Goal: Transaction & Acquisition: Book appointment/travel/reservation

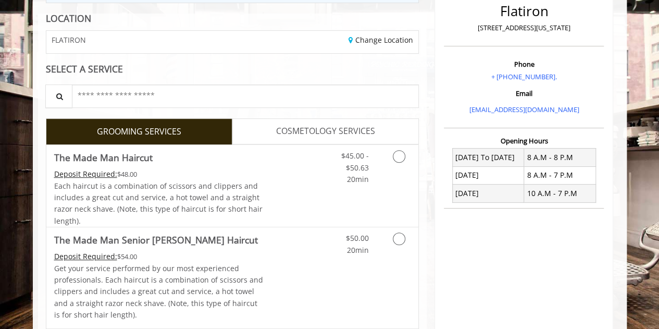
scroll to position [140, 0]
click at [402, 157] on icon "Grooming services" at bounding box center [399, 157] width 13 height 13
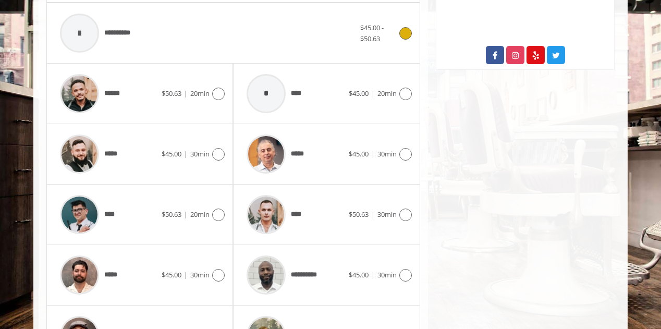
scroll to position [457, 0]
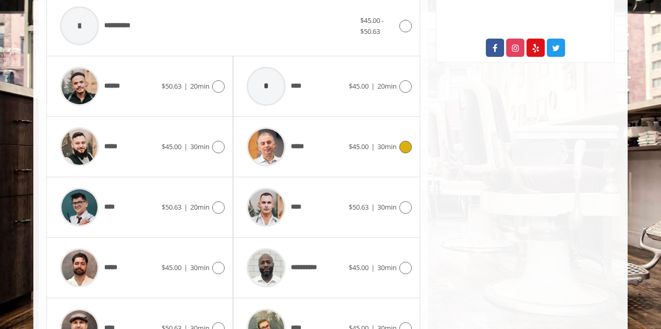
click at [393, 147] on span "30min" at bounding box center [386, 146] width 19 height 9
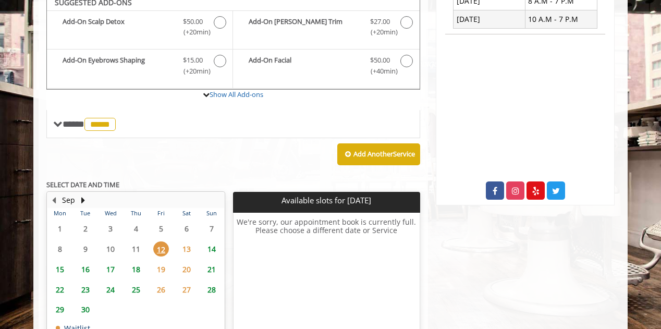
scroll to position [306, 0]
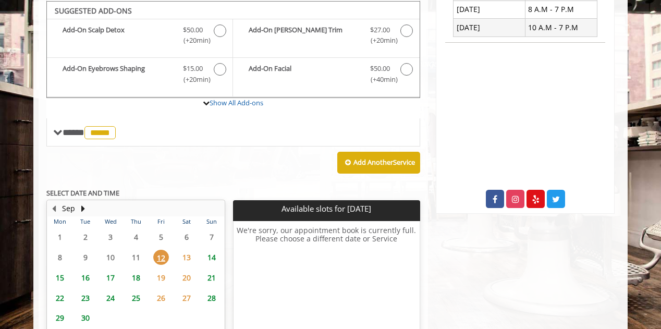
click at [210, 256] on span "14" at bounding box center [212, 257] width 16 height 15
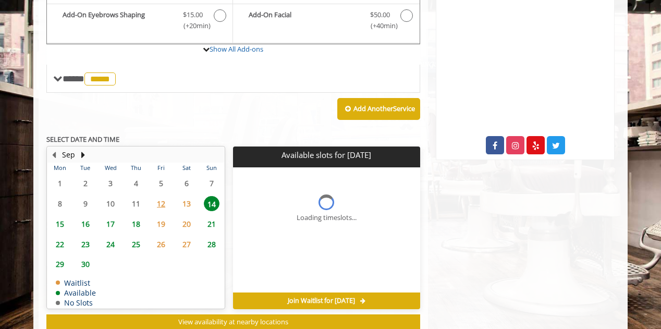
scroll to position [404, 0]
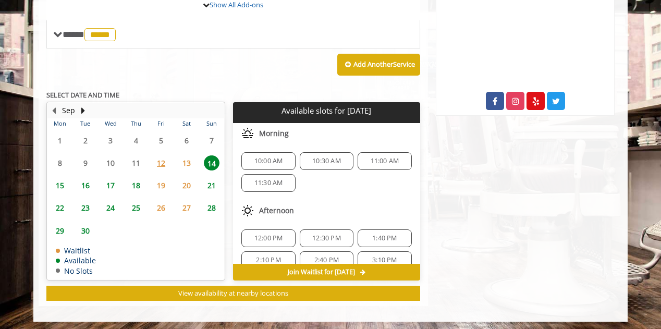
click at [160, 161] on span "12" at bounding box center [161, 162] width 16 height 15
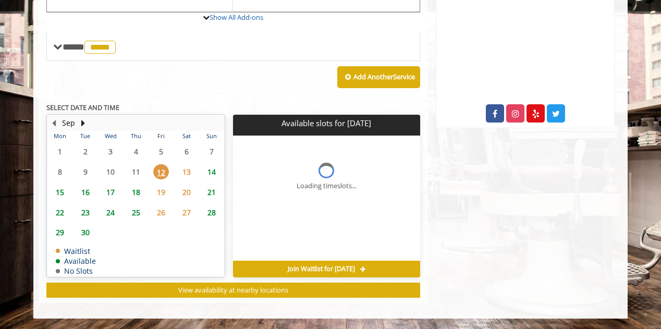
scroll to position [389, 0]
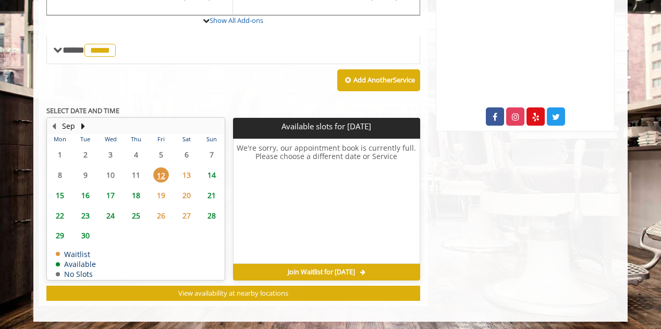
click at [181, 174] on span "13" at bounding box center [187, 174] width 16 height 15
click at [58, 196] on span "15" at bounding box center [60, 195] width 16 height 15
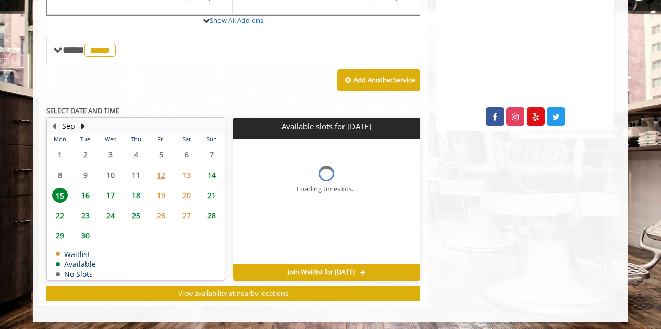
scroll to position [404, 0]
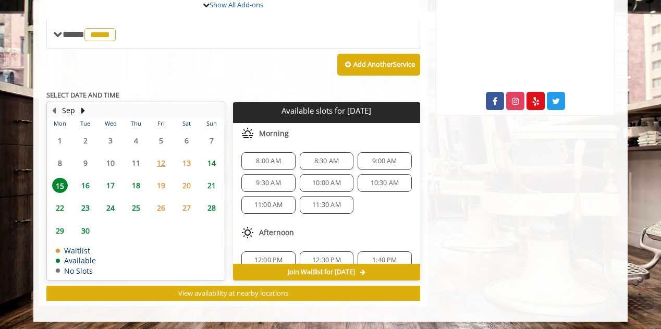
click at [158, 161] on span "12" at bounding box center [161, 162] width 16 height 15
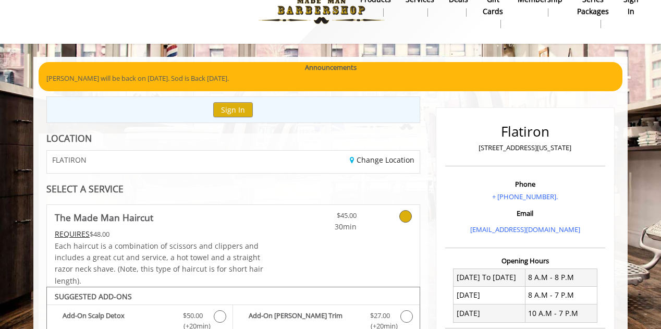
scroll to position [0, 0]
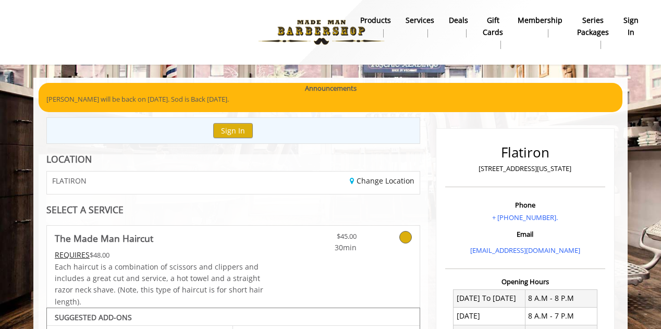
click at [321, 37] on img at bounding box center [321, 32] width 143 height 57
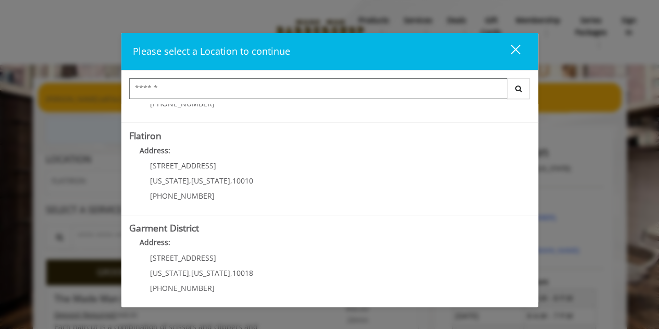
scroll to position [262, 0]
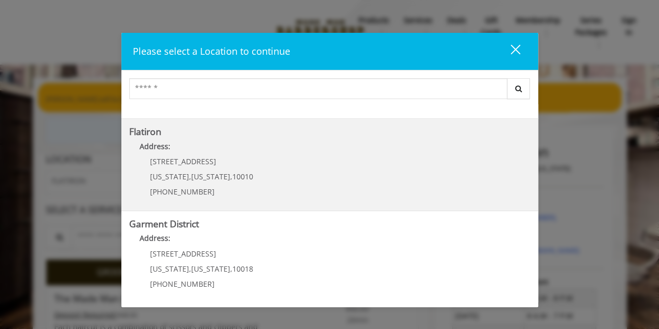
click at [201, 164] on div "10 E 23rd St New York , New York , 10010 (917) 475-1765" at bounding box center [193, 179] width 129 height 45
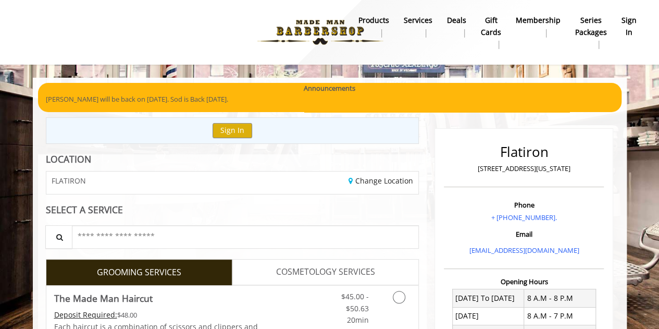
scroll to position [89, 0]
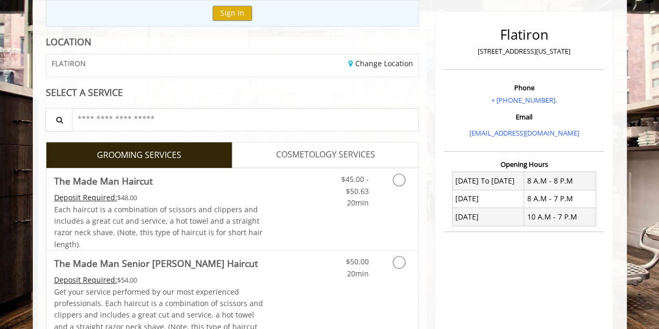
scroll to position [120, 0]
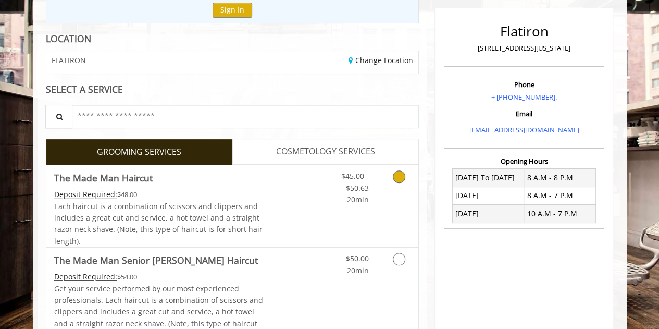
click at [398, 177] on icon "Grooming services" at bounding box center [399, 176] width 13 height 13
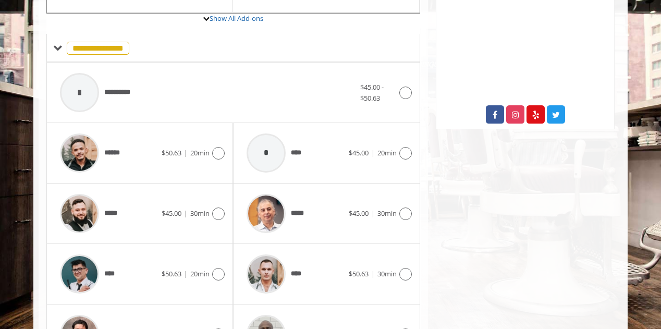
scroll to position [392, 0]
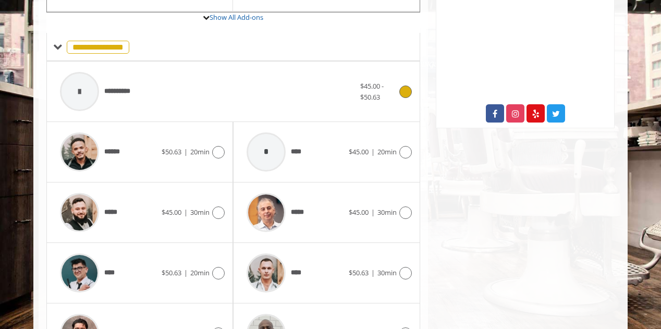
click at [98, 97] on div at bounding box center [80, 92] width 50 height 50
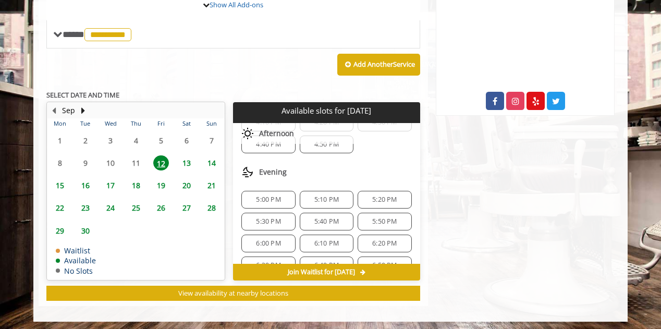
scroll to position [345, 0]
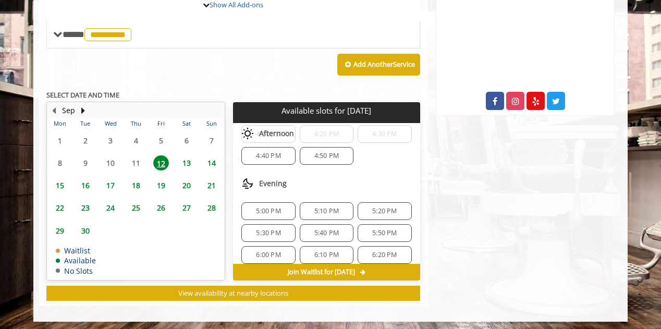
click at [269, 207] on span "5:00 PM" at bounding box center [268, 211] width 24 height 8
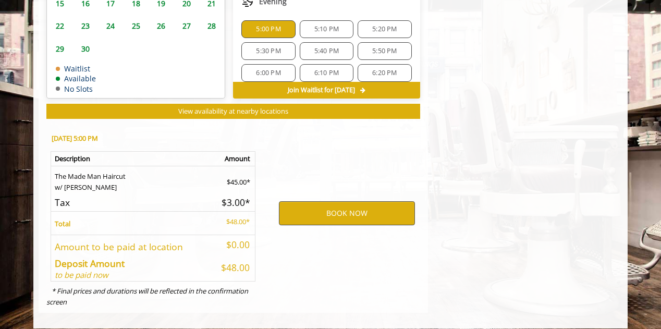
scroll to position [592, 0]
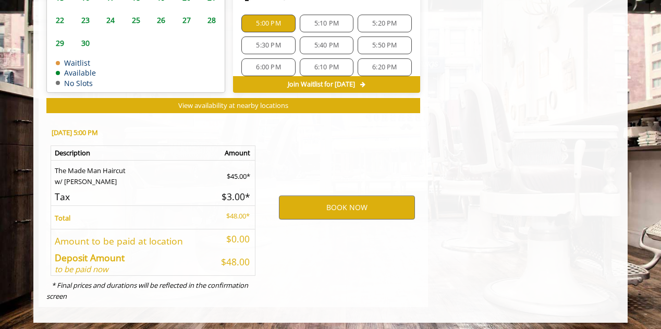
click at [274, 41] on span "5:30 PM" at bounding box center [268, 45] width 24 height 8
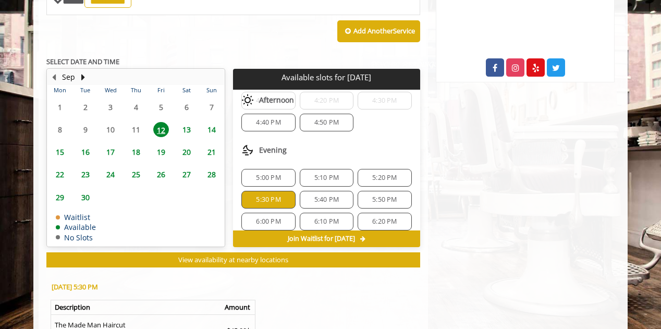
scroll to position [412, 0]
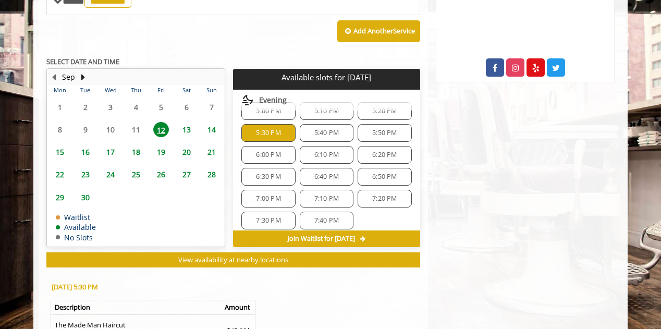
click at [316, 129] on span "5:40 PM" at bounding box center [326, 133] width 24 height 8
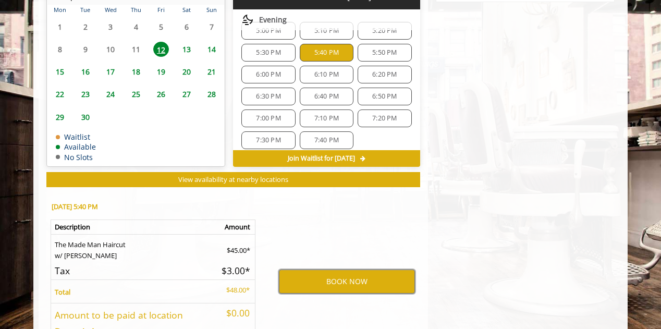
scroll to position [371, 0]
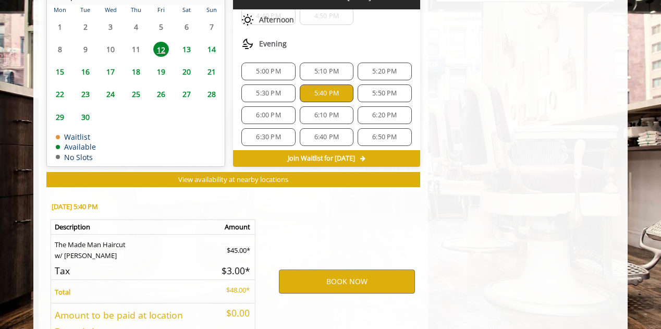
click at [273, 89] on span "5:30 PM" at bounding box center [268, 93] width 24 height 8
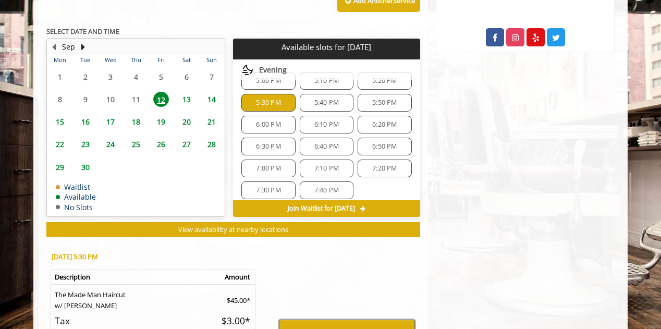
scroll to position [592, 0]
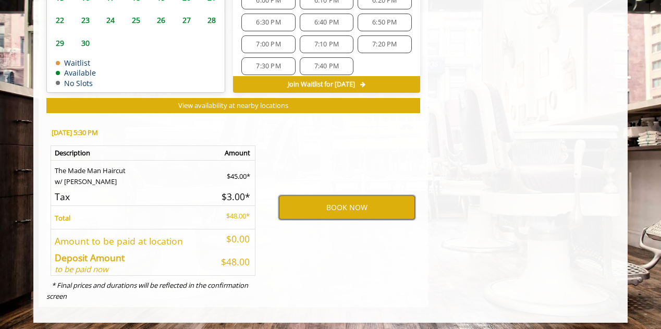
click at [302, 201] on button "BOOK NOW" at bounding box center [347, 207] width 136 height 24
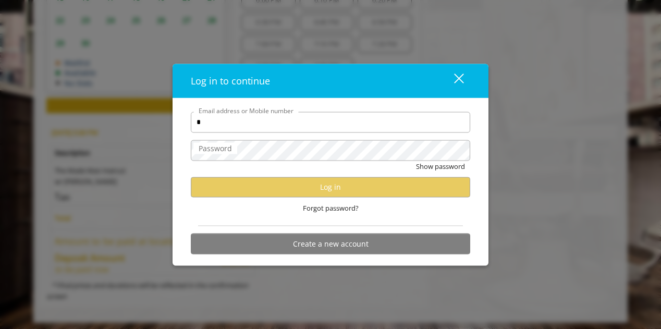
type input "**********"
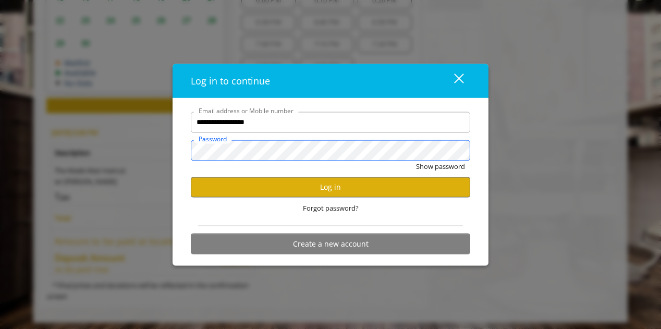
click at [416, 160] on button "Show password" at bounding box center [440, 165] width 49 height 11
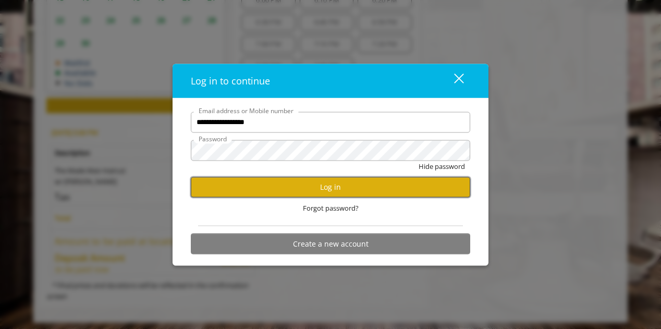
click at [276, 194] on button "Log in" at bounding box center [330, 187] width 279 height 20
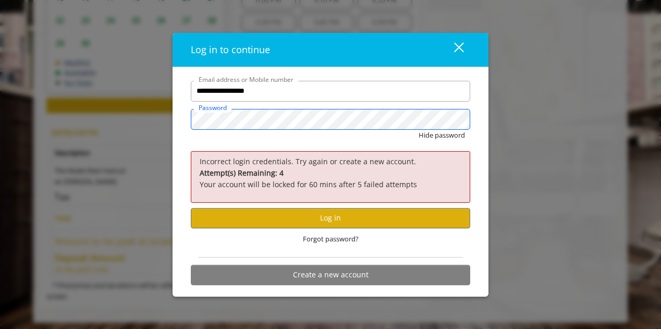
click at [418, 130] on button "Hide password" at bounding box center [441, 135] width 46 height 11
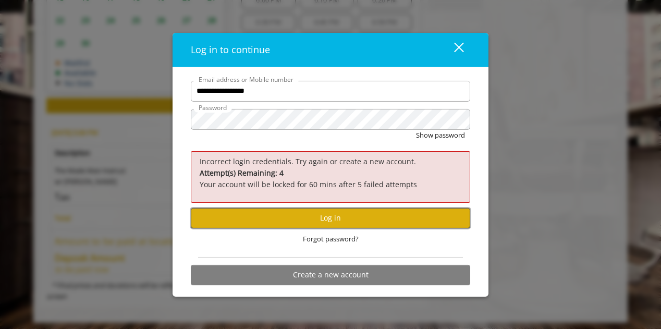
click at [272, 219] on button "Log in" at bounding box center [330, 218] width 279 height 20
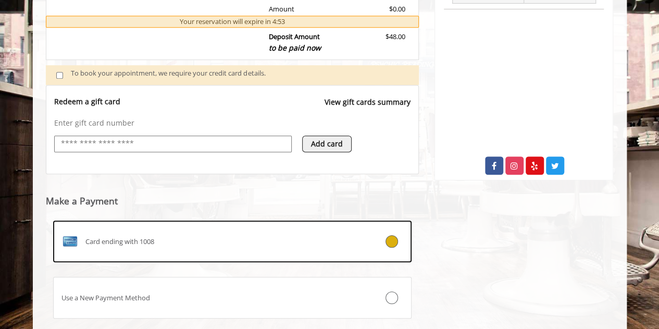
scroll to position [403, 0]
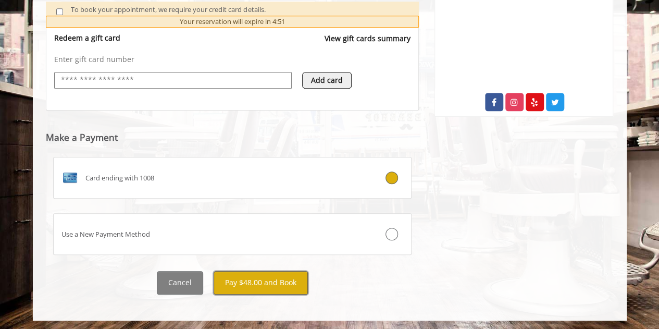
click at [255, 286] on button "Pay $48.00 and Book" at bounding box center [261, 282] width 94 height 23
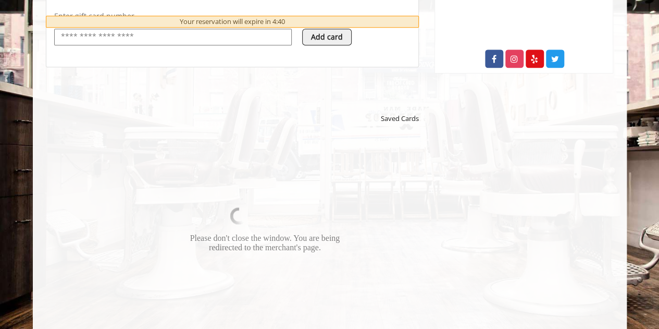
scroll to position [447, 0]
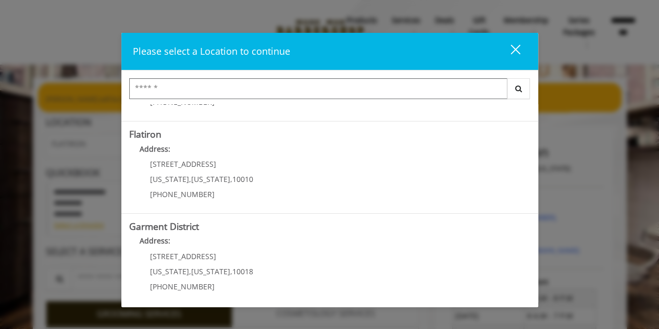
scroll to position [262, 0]
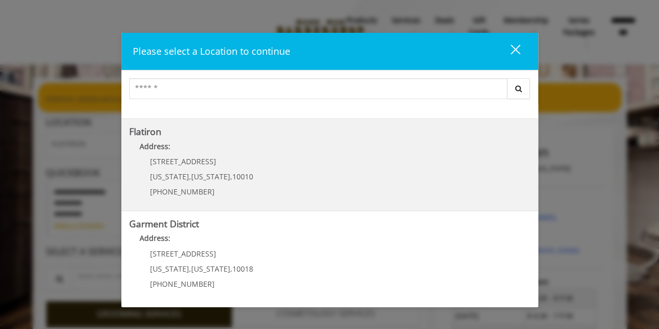
click at [182, 156] on "Address:" at bounding box center [329, 149] width 401 height 17
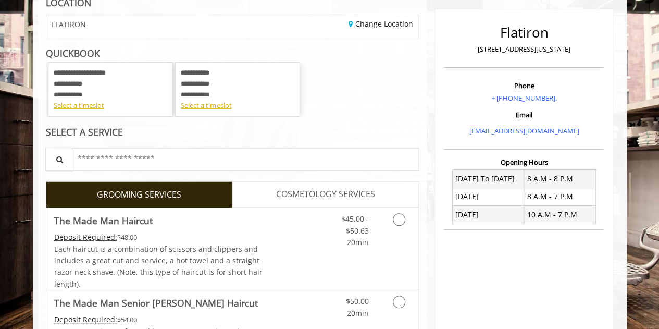
scroll to position [156, 0]
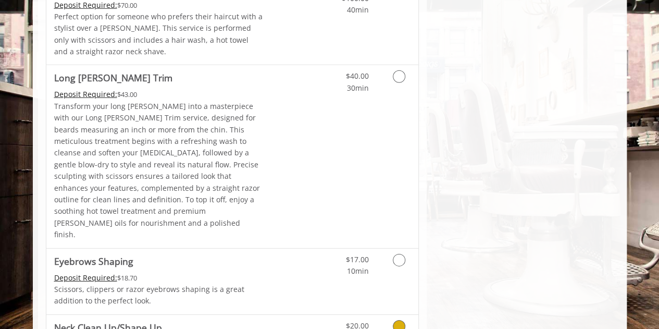
scroll to position [1646, 0]
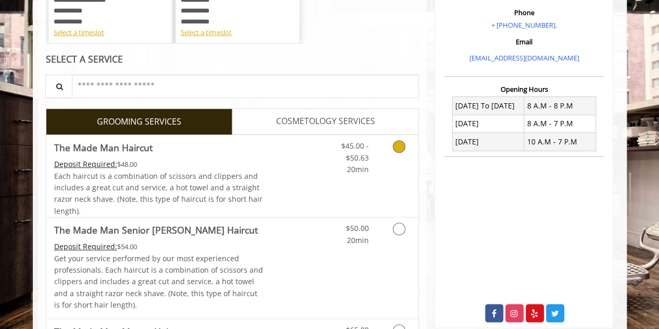
click at [199, 188] on span "Each haircut is a combination of scissors and clippers and includes a great cut…" at bounding box center [158, 193] width 208 height 45
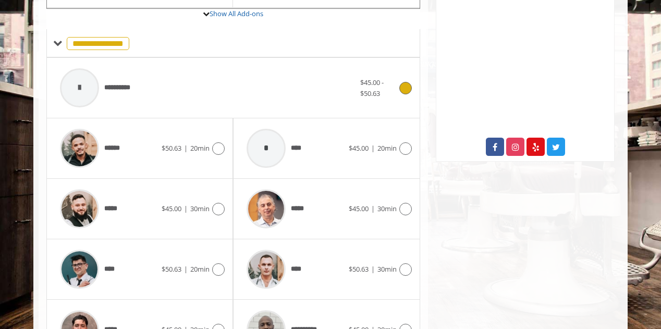
scroll to position [377, 0]
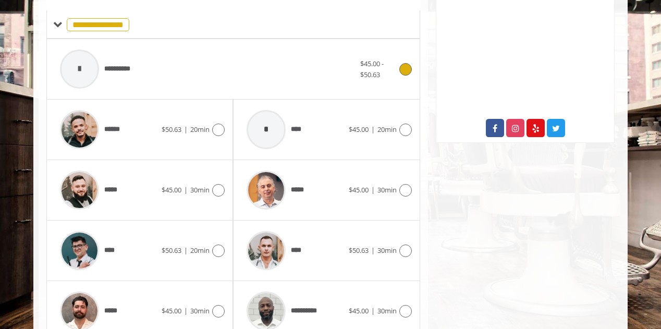
click at [259, 62] on div "**********" at bounding box center [207, 69] width 305 height 50
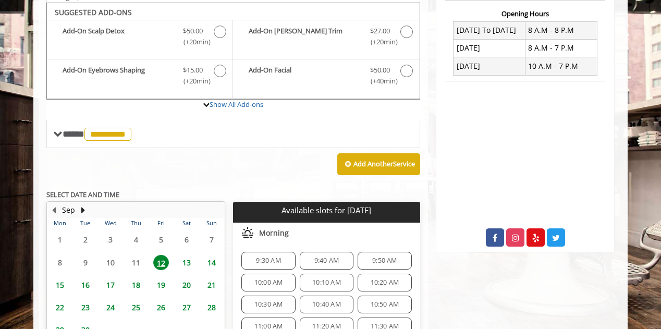
scroll to position [270, 0]
